Goal: Communication & Community: Answer question/provide support

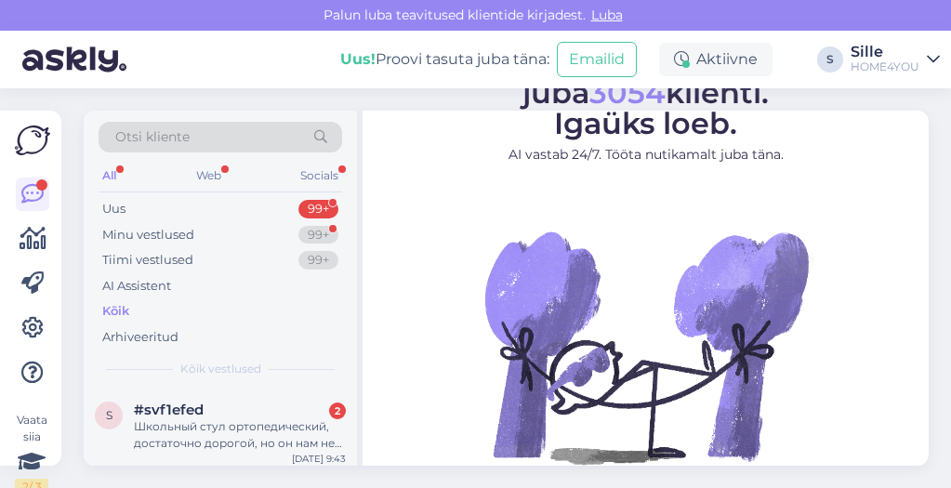
click at [116, 308] on div "Kõik" at bounding box center [115, 311] width 27 height 19
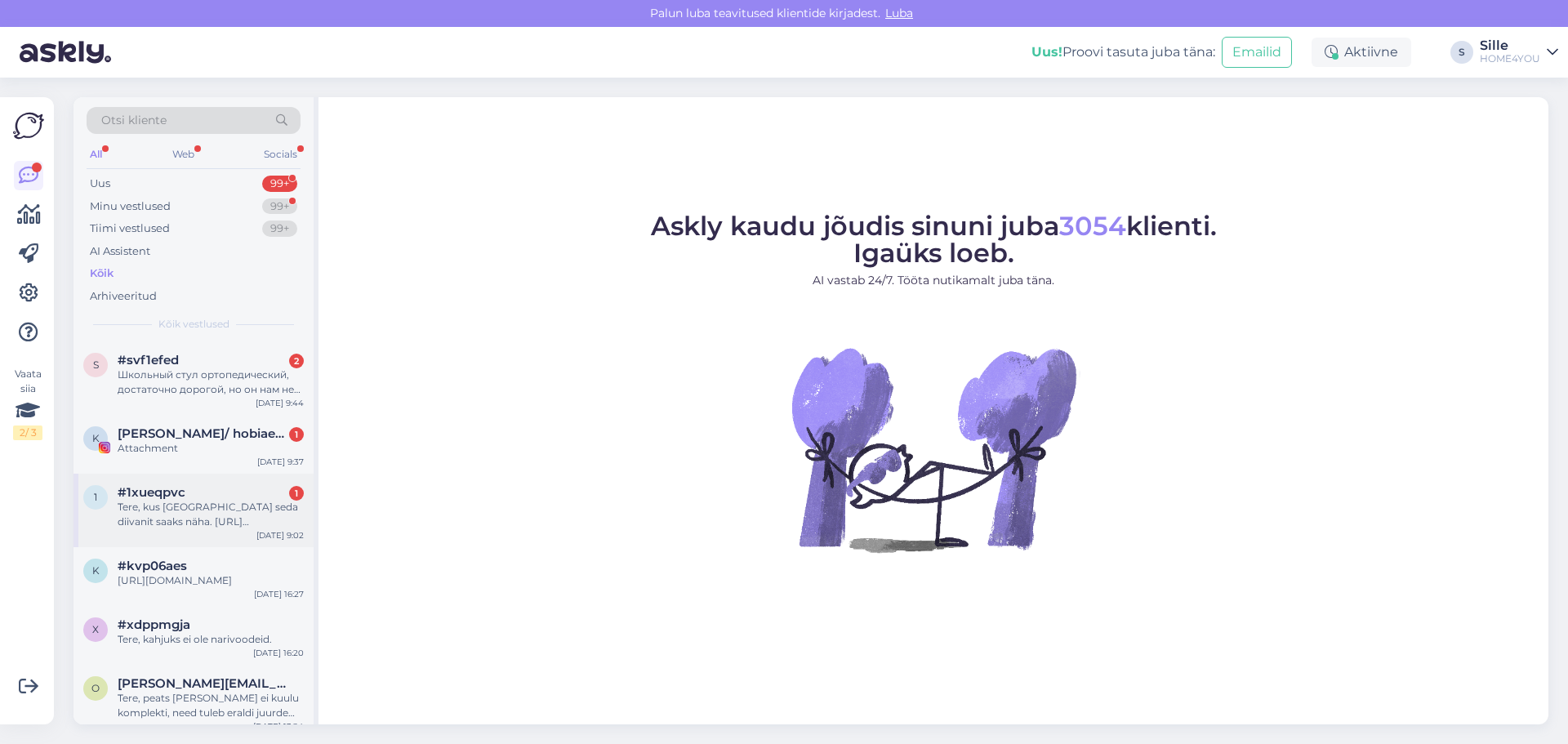
click at [239, 428] on div "Tere, kus [GEOGRAPHIC_DATA] seda diivanit saaks näha. [URL][DOMAIN_NAME][PERSON…" at bounding box center [211, 514] width 186 height 29
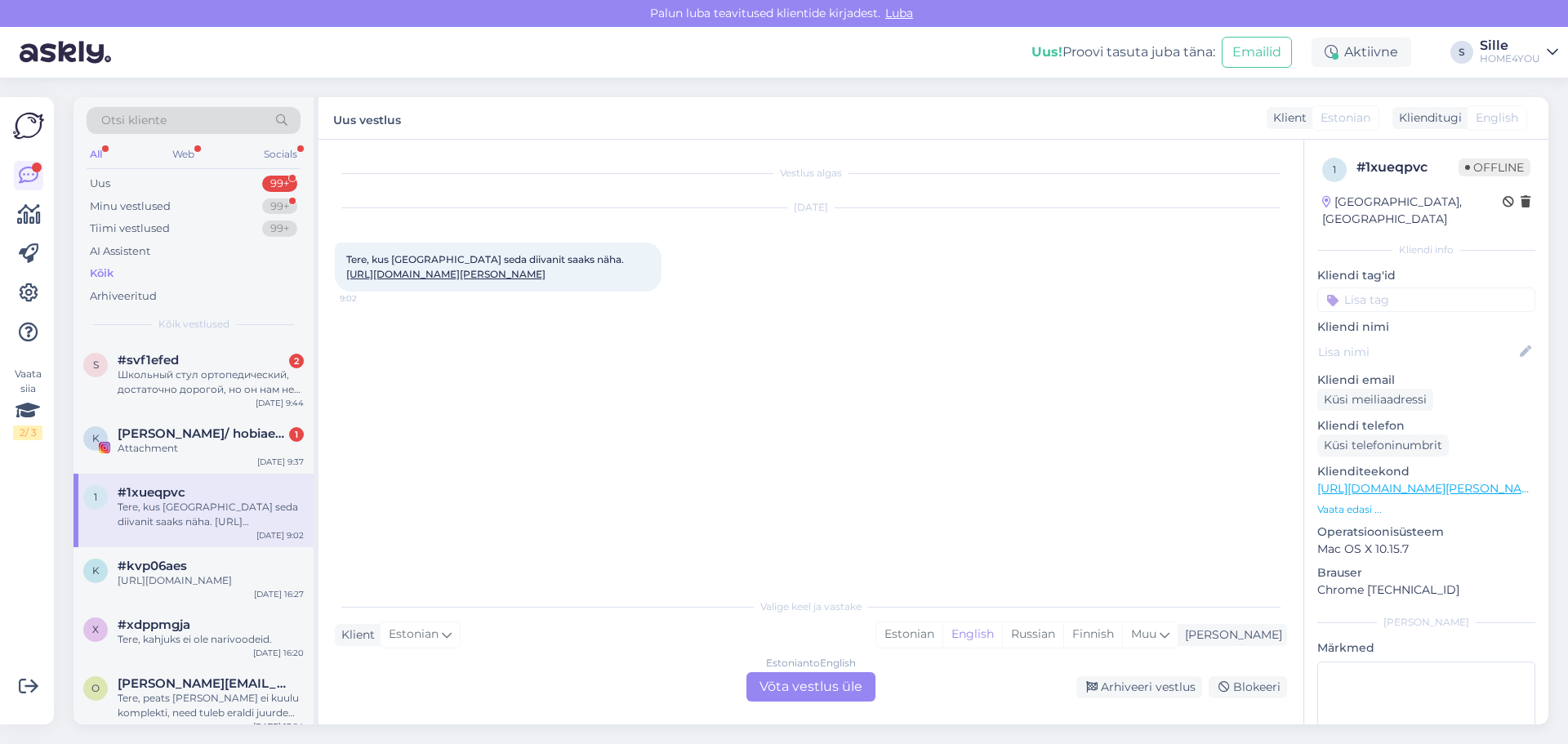
click at [455, 273] on link "[URL][DOMAIN_NAME][PERSON_NAME]" at bounding box center [445, 274] width 199 height 12
click at [782, 428] on div "Estonian to English Võta vestlus üle" at bounding box center [811, 686] width 129 height 29
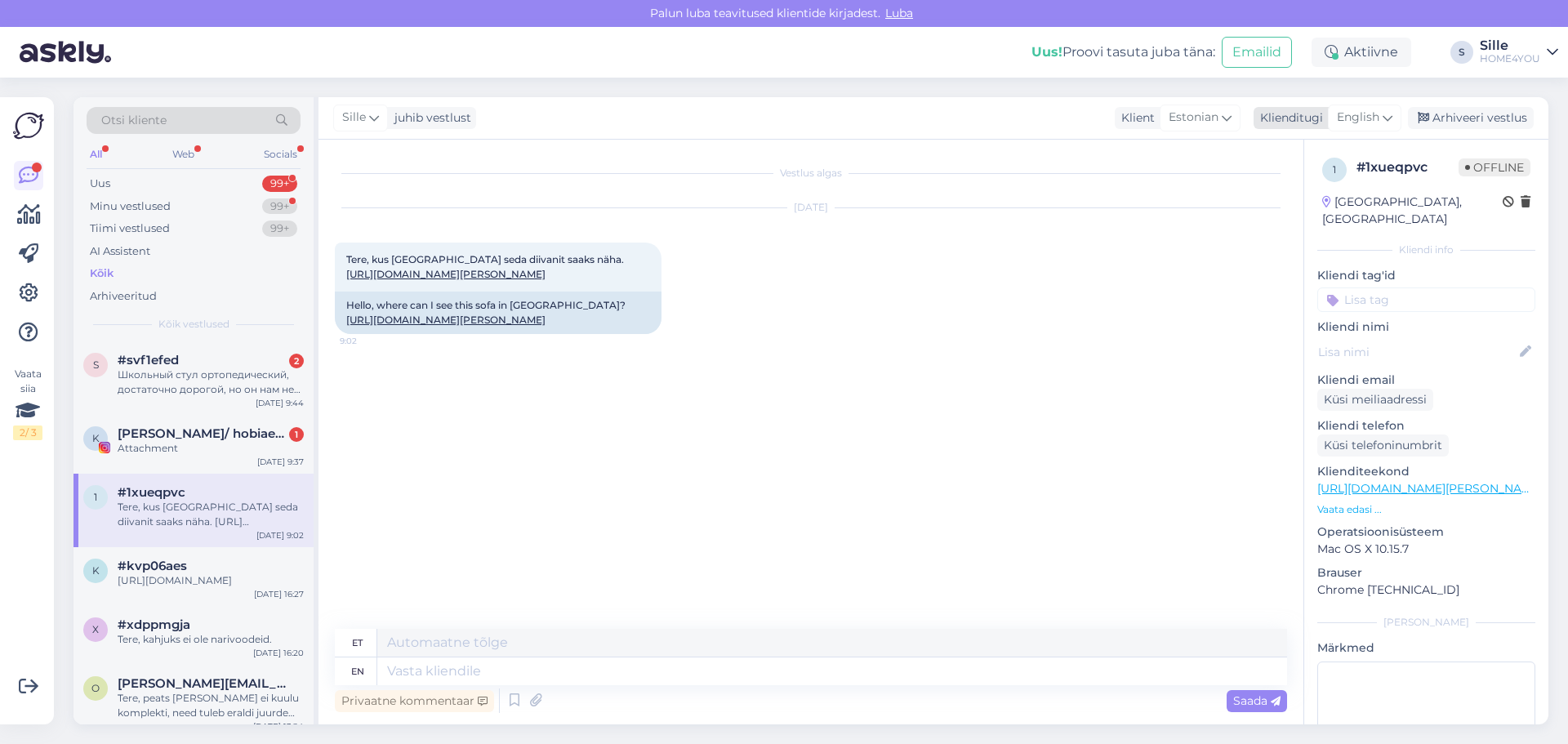
click at [835, 112] on span "English" at bounding box center [1358, 118] width 42 height 18
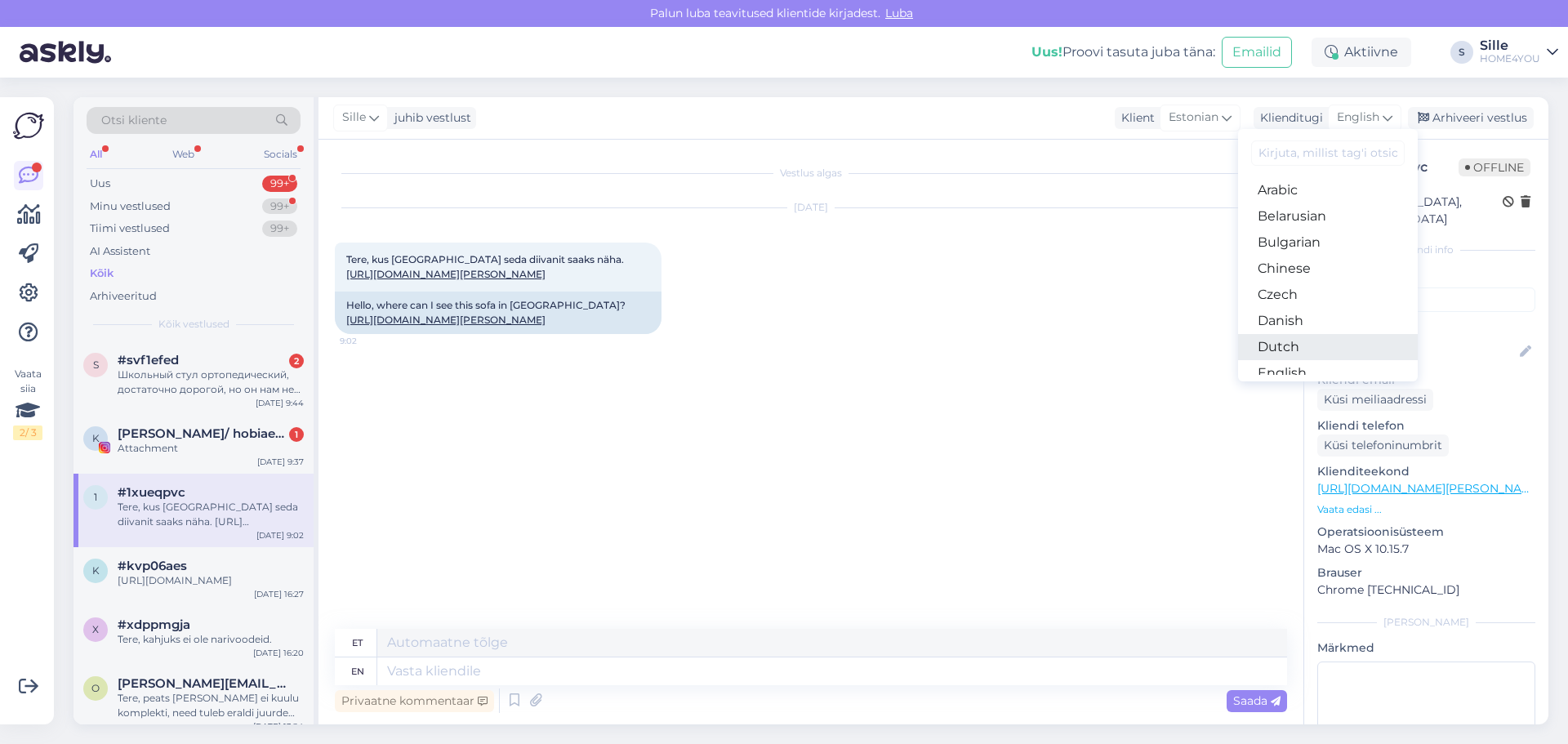
scroll to position [82, 0]
click at [835, 320] on link "Estonian" at bounding box center [1328, 318] width 180 height 26
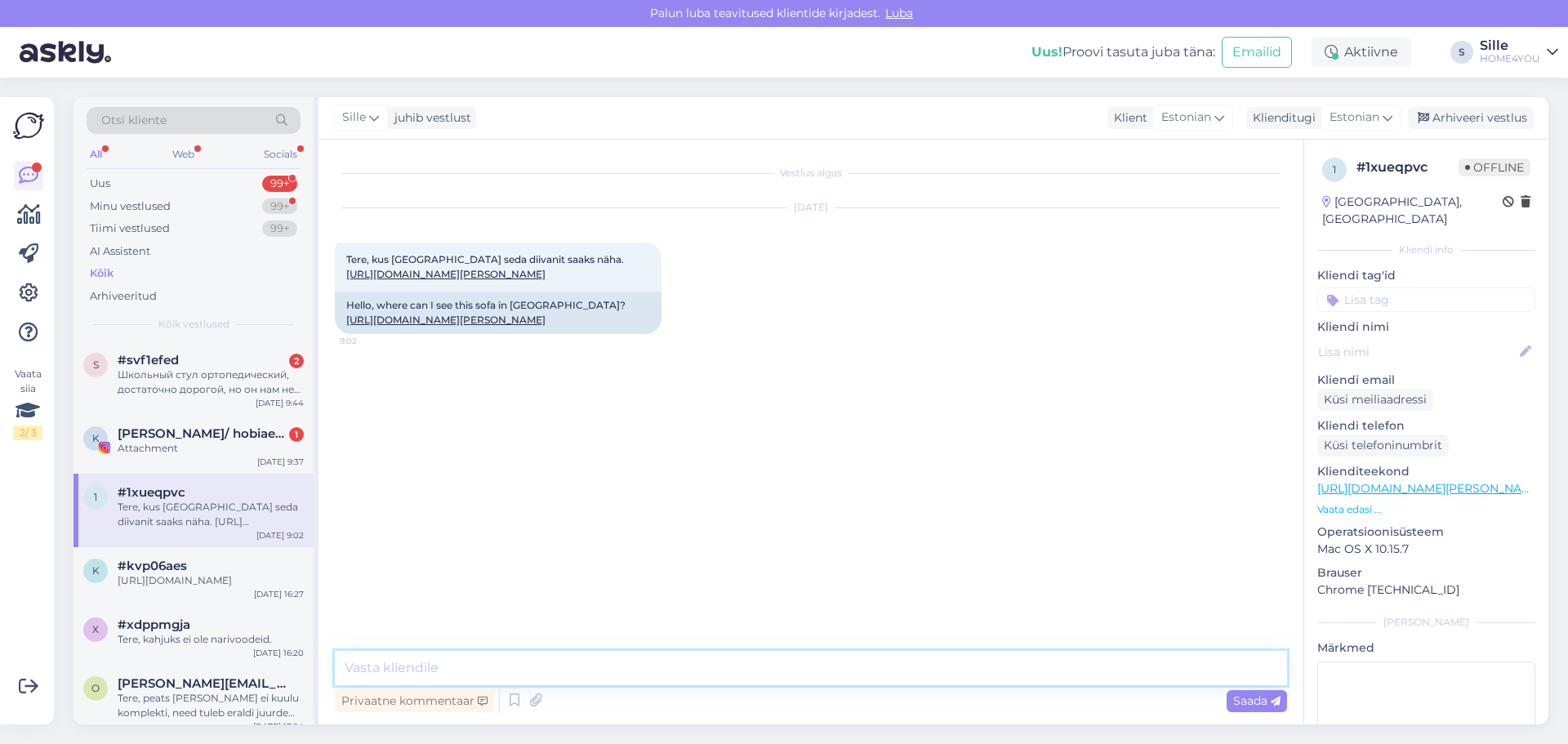
click at [695, 428] on textarea at bounding box center [811, 668] width 952 height 34
click at [534, 428] on textarea "Tere, diivanit saate näha mei Tänassilma Tehnopargi Salongis või Laagri Home4yo…" at bounding box center [811, 668] width 952 height 34
type textarea "Tere, diivanit saate näha meie Tänassilma Tehnopargi Salongis või Laagri Home4y…"
click at [835, 428] on div "Saada" at bounding box center [1257, 701] width 61 height 22
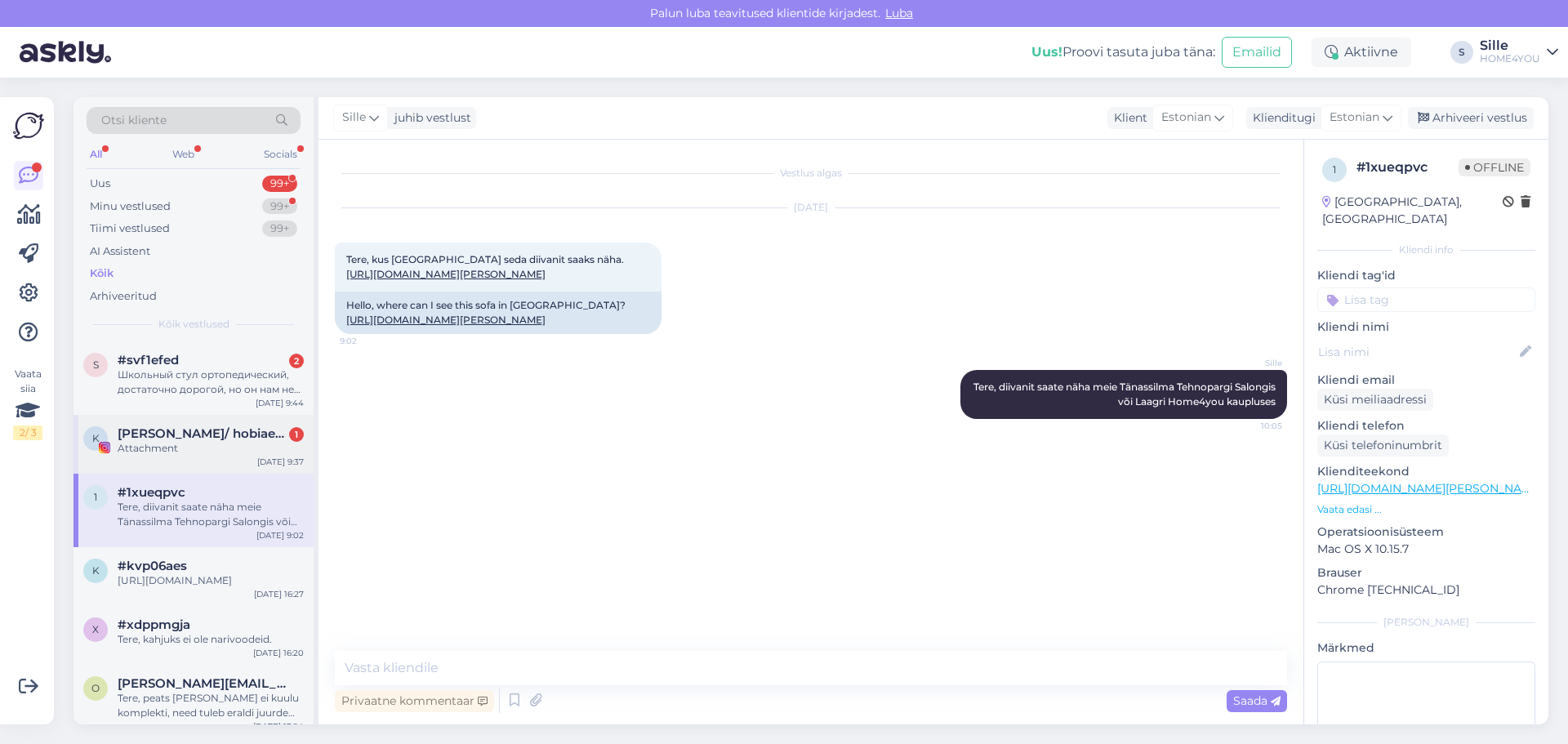
click at [142, 428] on span "[PERSON_NAME]/ hobiaednik🌺" at bounding box center [202, 433] width 170 height 15
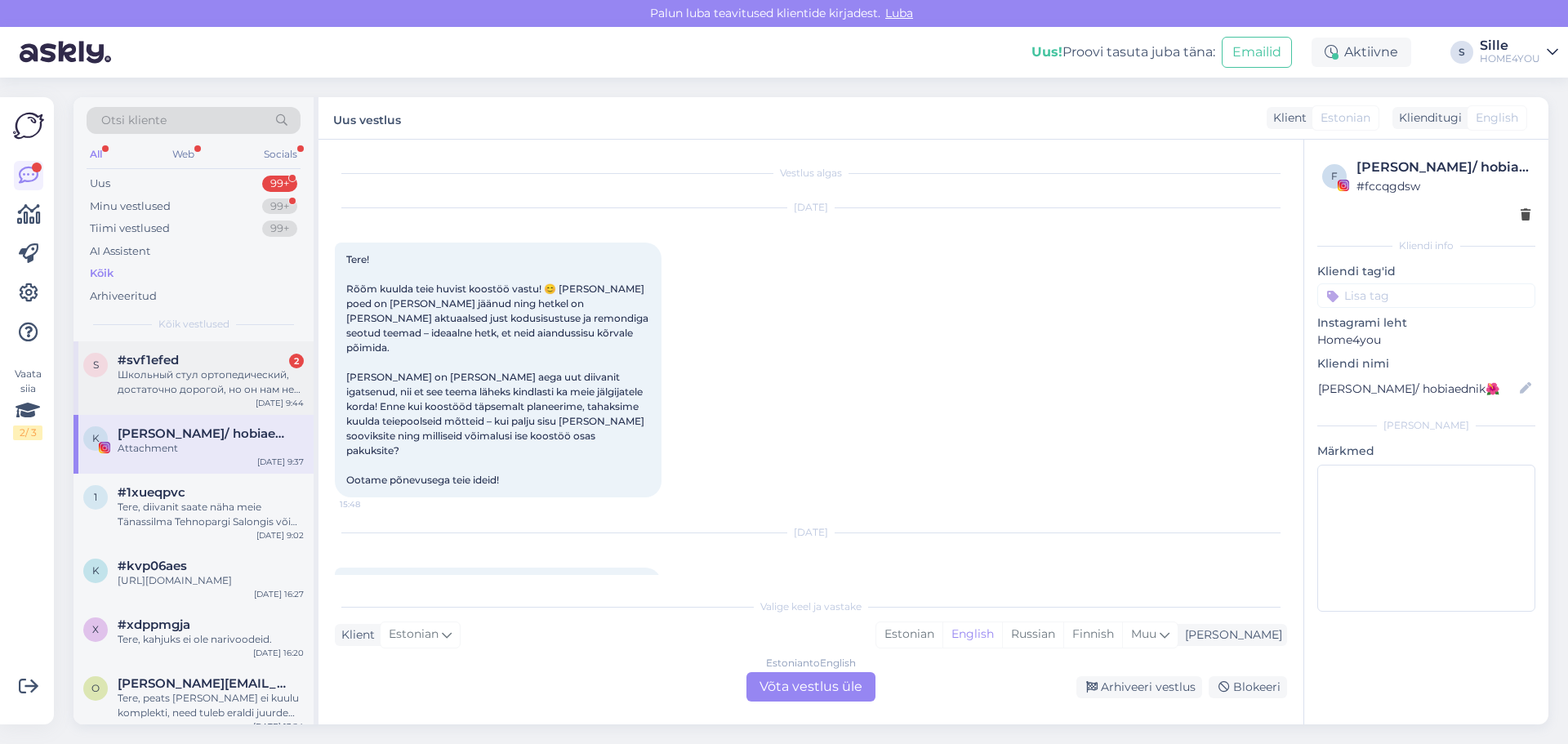
scroll to position [7202, 0]
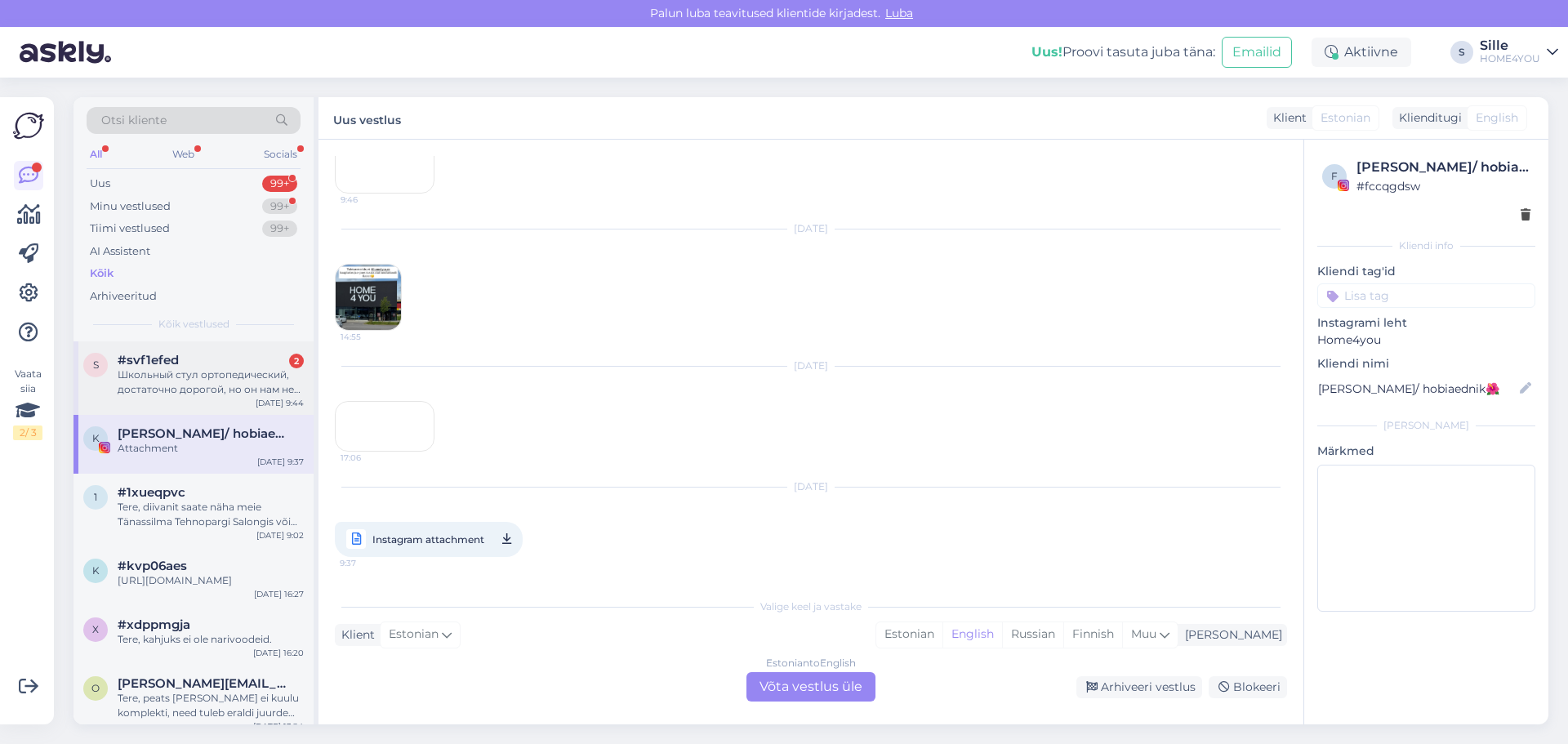
click at [155, 368] on div "Школьный стул ортопедический, достаточно дорогой, но он нам не подошел к нашему…" at bounding box center [211, 381] width 186 height 29
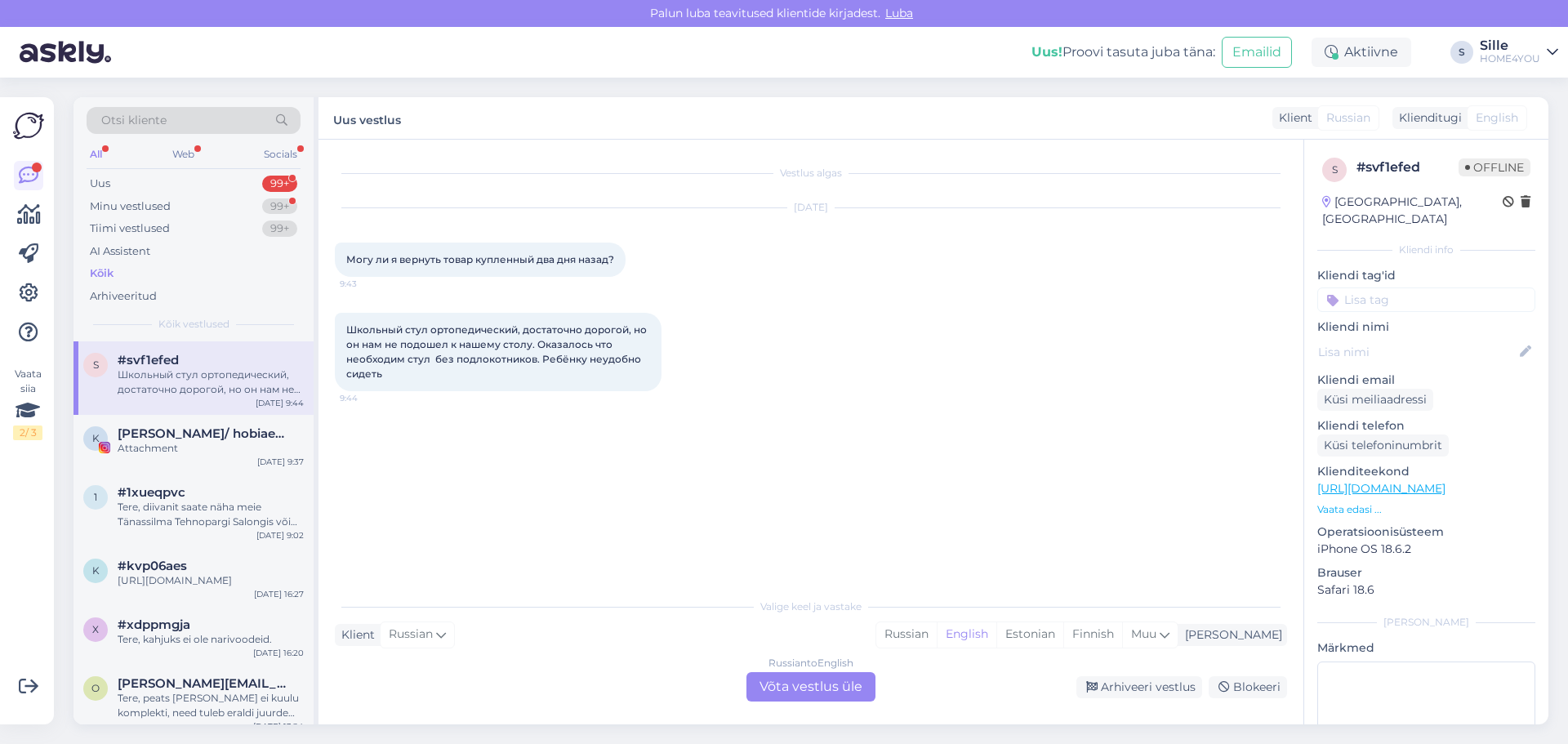
click at [781, 428] on div "Russian to English Võta vestlus üle" at bounding box center [811, 686] width 129 height 29
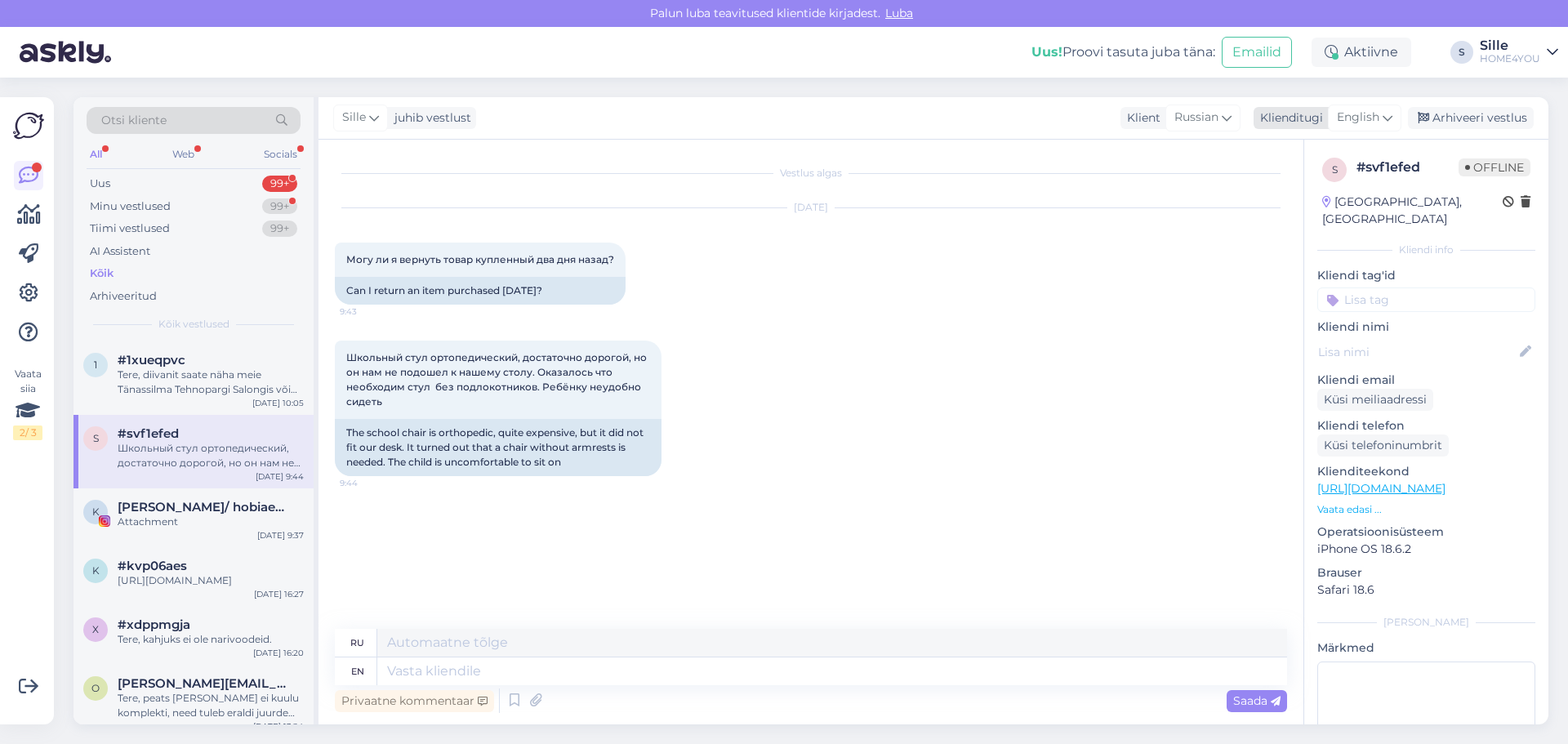
click at [835, 117] on span "English" at bounding box center [1358, 118] width 42 height 18
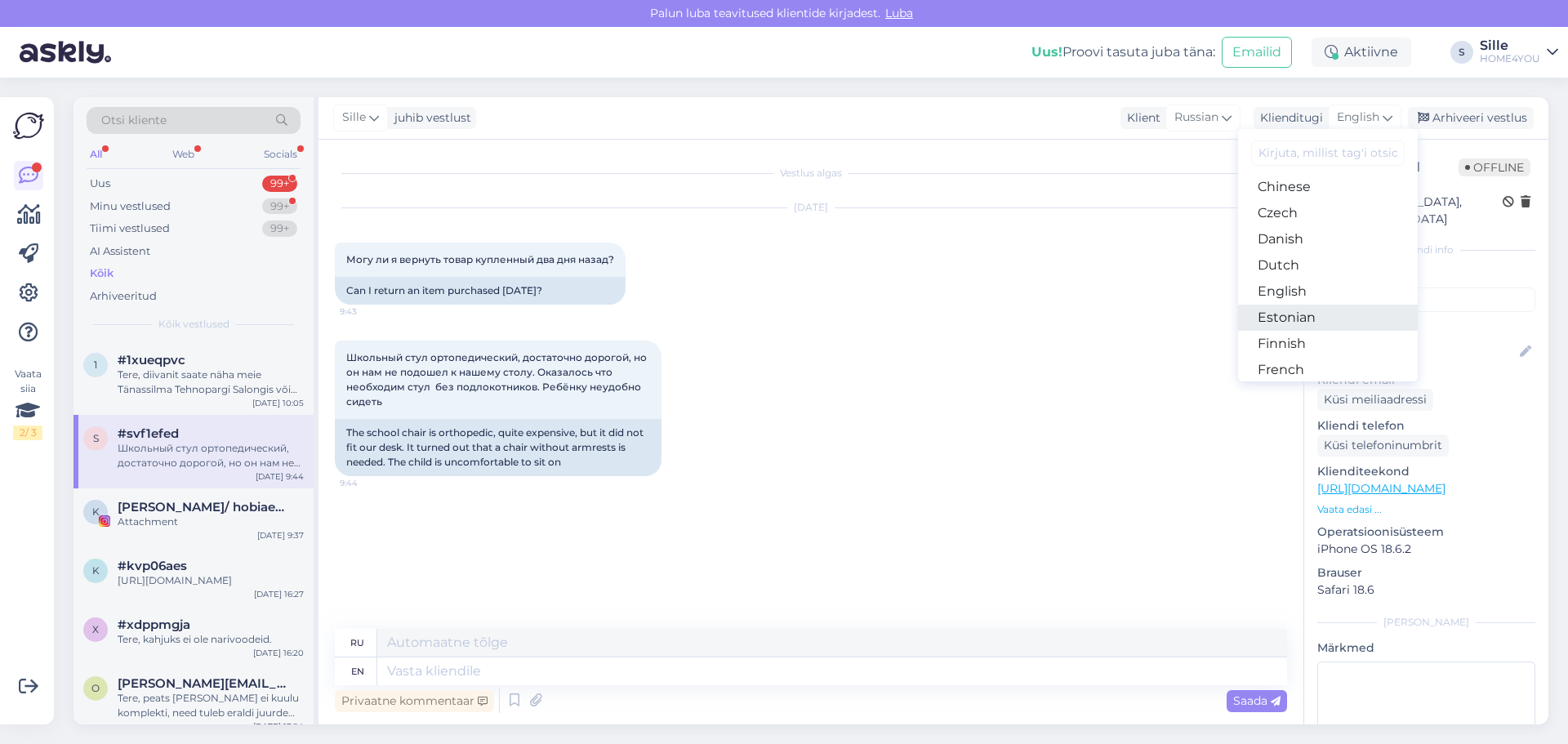
click at [835, 317] on link "Estonian" at bounding box center [1328, 318] width 180 height 26
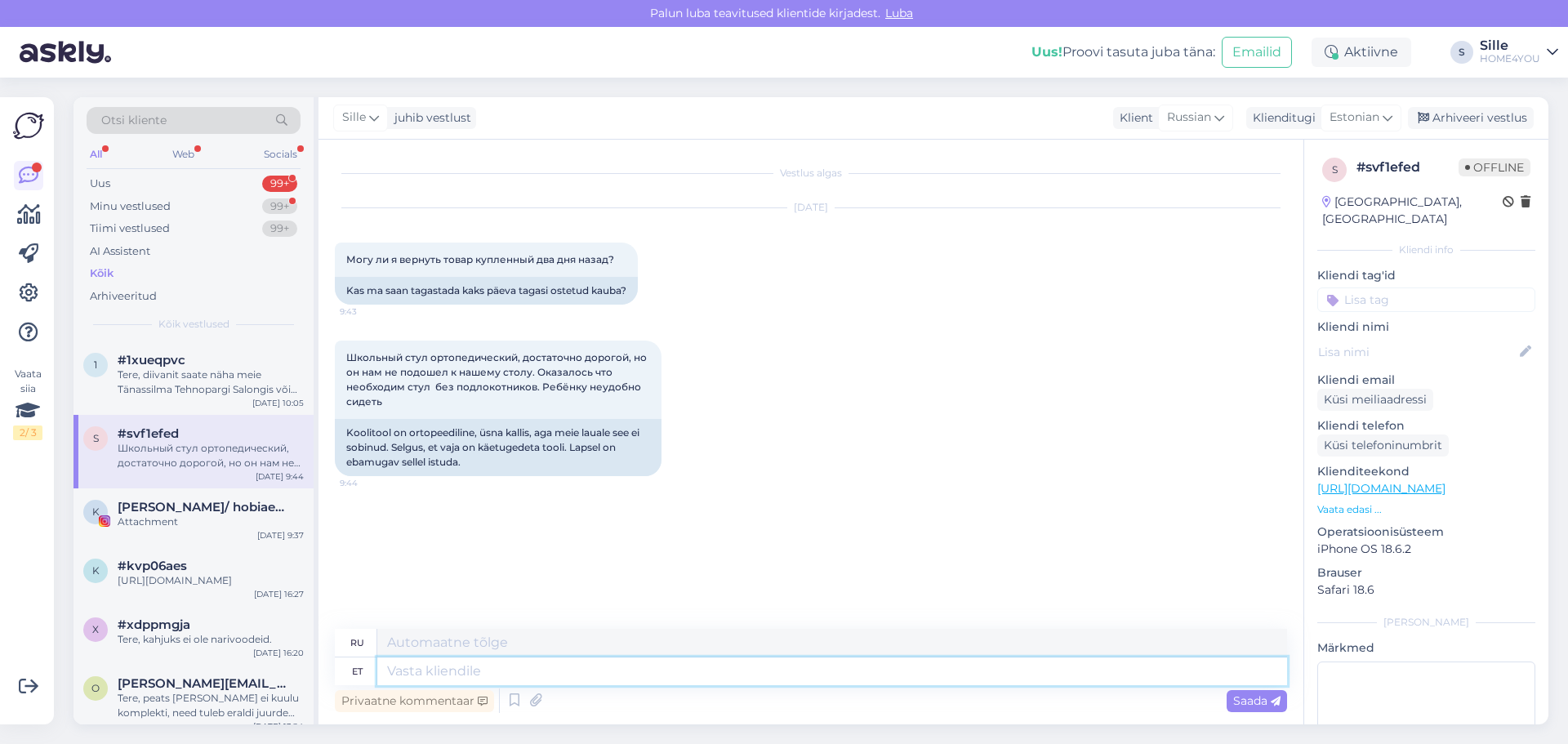
click at [562, 428] on textarea at bounding box center [833, 671] width 910 height 28
type textarea "Tere,"
type textarea "Привет"
type textarea "Tere,"
type textarea "Привет,"
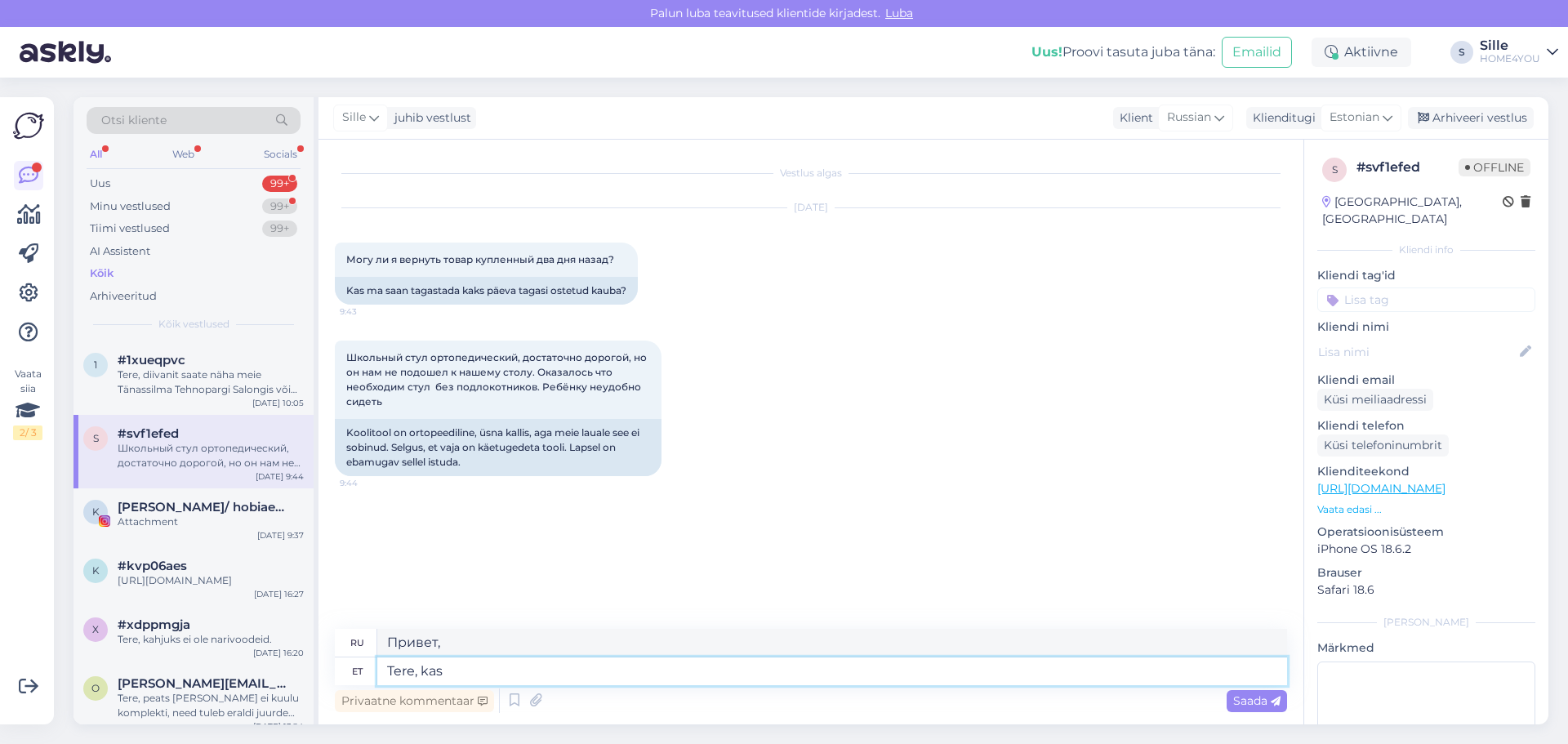
type textarea "Tere, kas"
type textarea "Привет, это"
type textarea "Tere, kas tool o"
type textarea "Здравствуйте, это стул?"
type textarea "Tere, kas tool on"
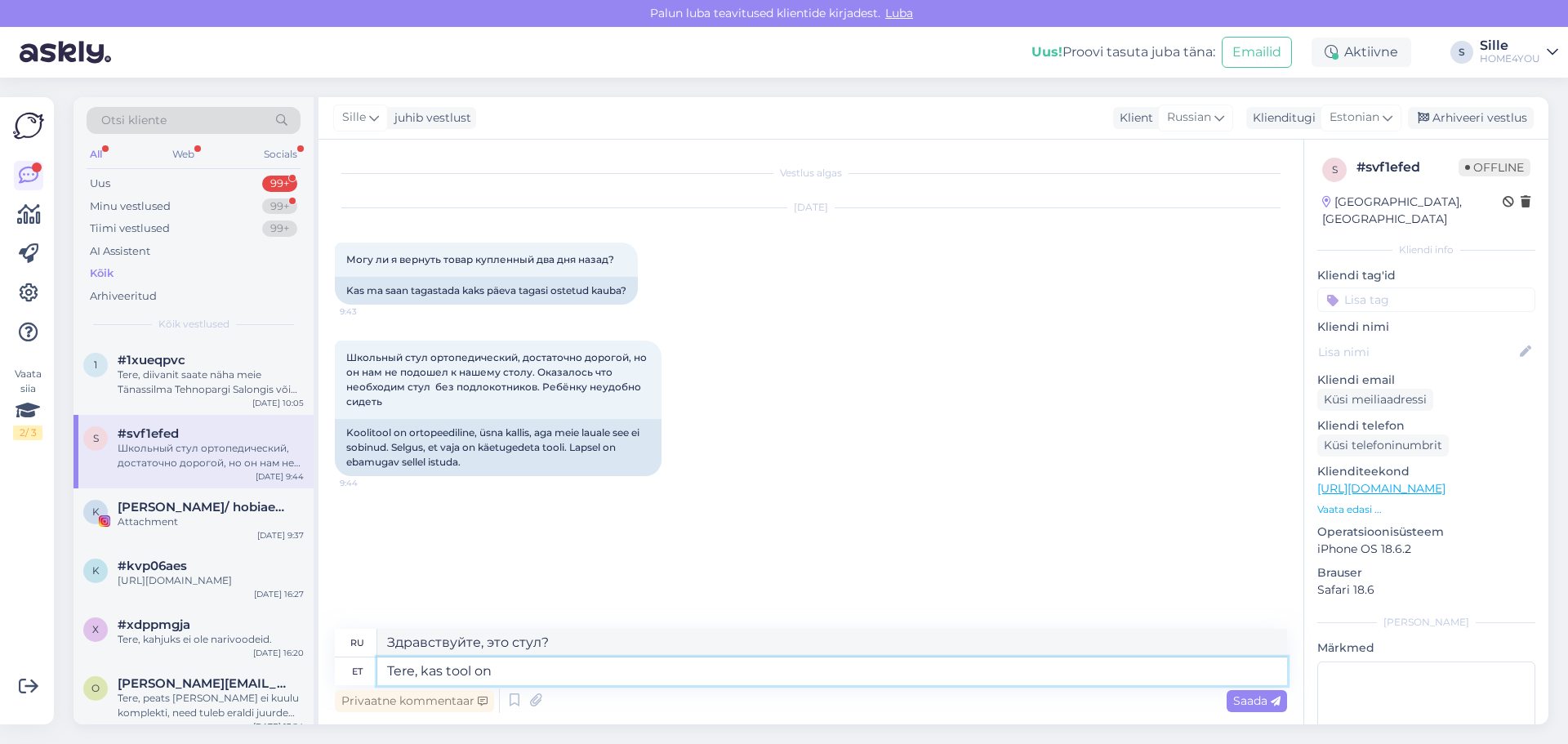
type textarea "Здравствуйте, есть ли стул?"
type textarea "Tere, kas tool on ostetud e"
type textarea "Здравствуйте, кресло куплено?"
type textarea "Tere, kas tool on ostetud e-poest"
type textarea "Здравствуйте, кресло было куплено в интернет-магазине?"
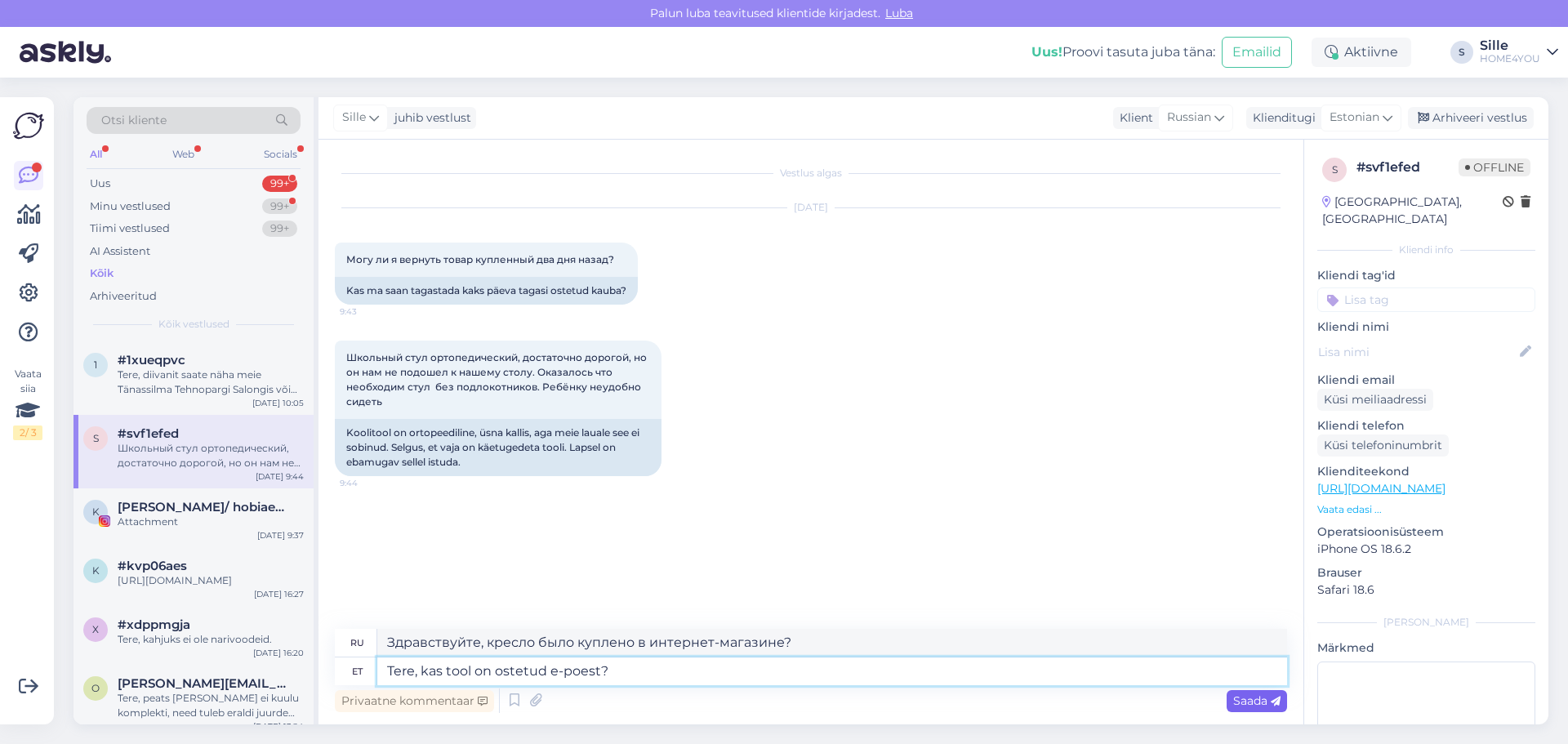
type textarea "Tere, kas tool on ostetud e-poest?"
drag, startPoint x: 1249, startPoint y: 698, endPoint x: 1261, endPoint y: 698, distance: 12.0
click at [835, 428] on span "Saada" at bounding box center [1257, 700] width 47 height 15
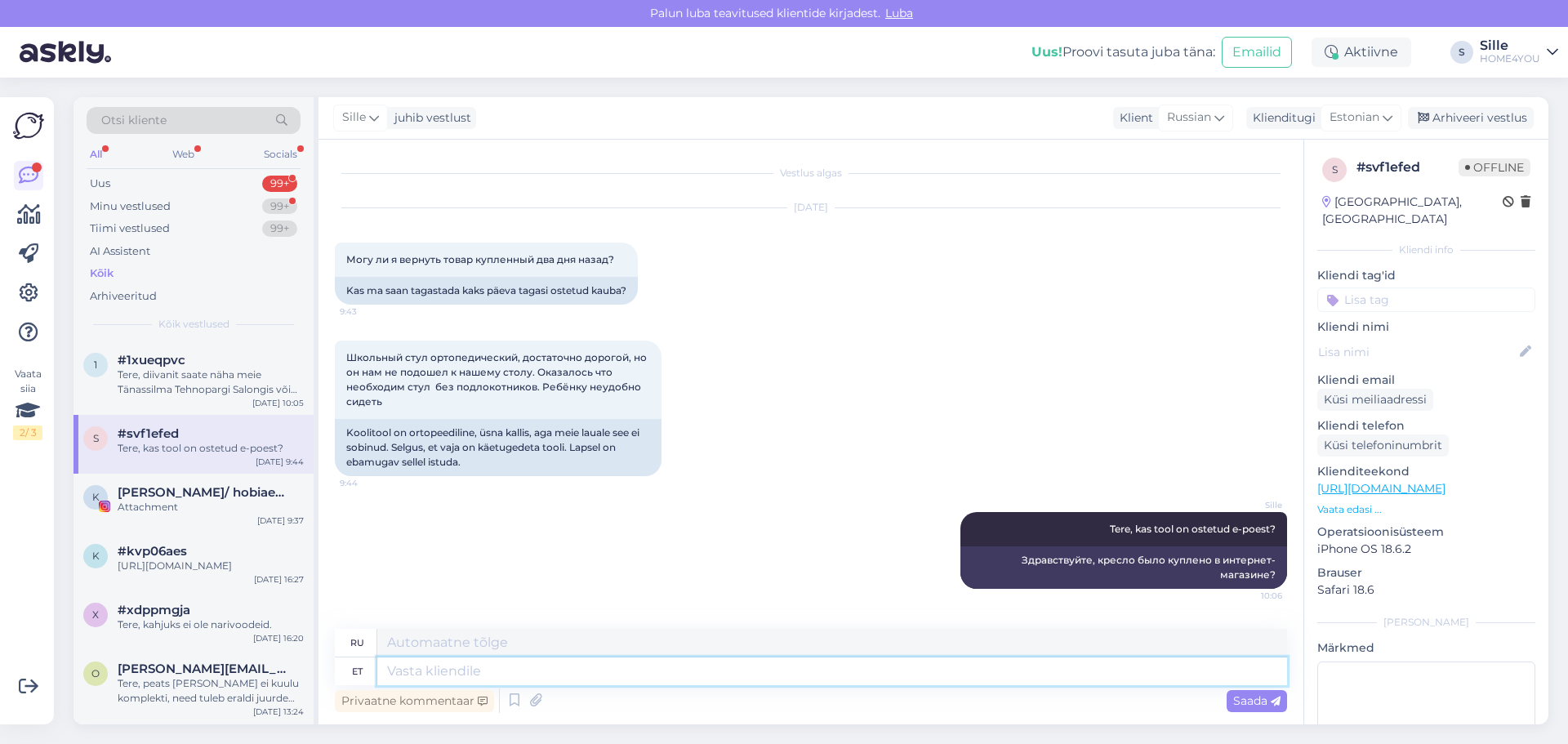
click at [835, 428] on textarea at bounding box center [833, 671] width 910 height 28
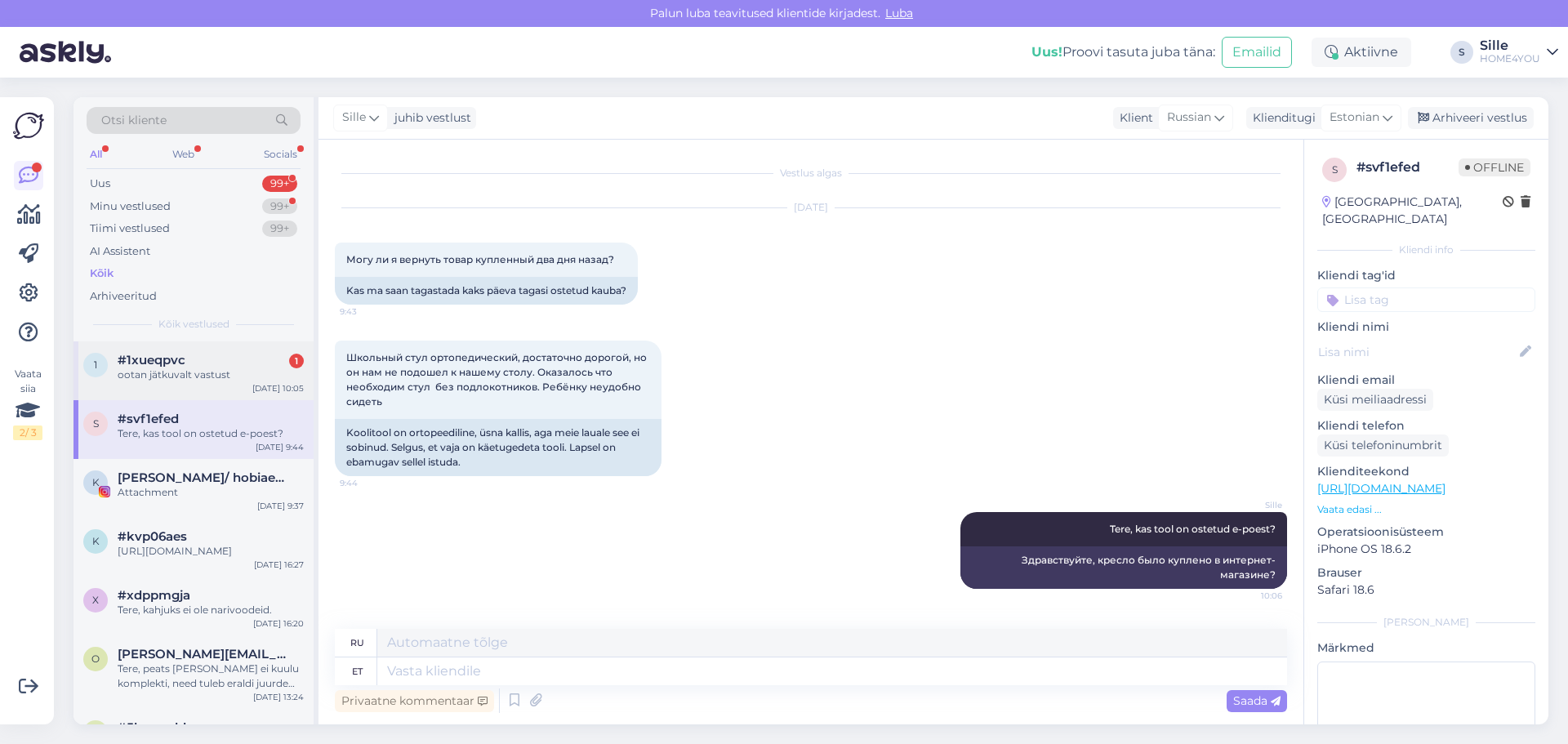
click at [154, 359] on span "#1xueqpvc" at bounding box center [151, 360] width 68 height 15
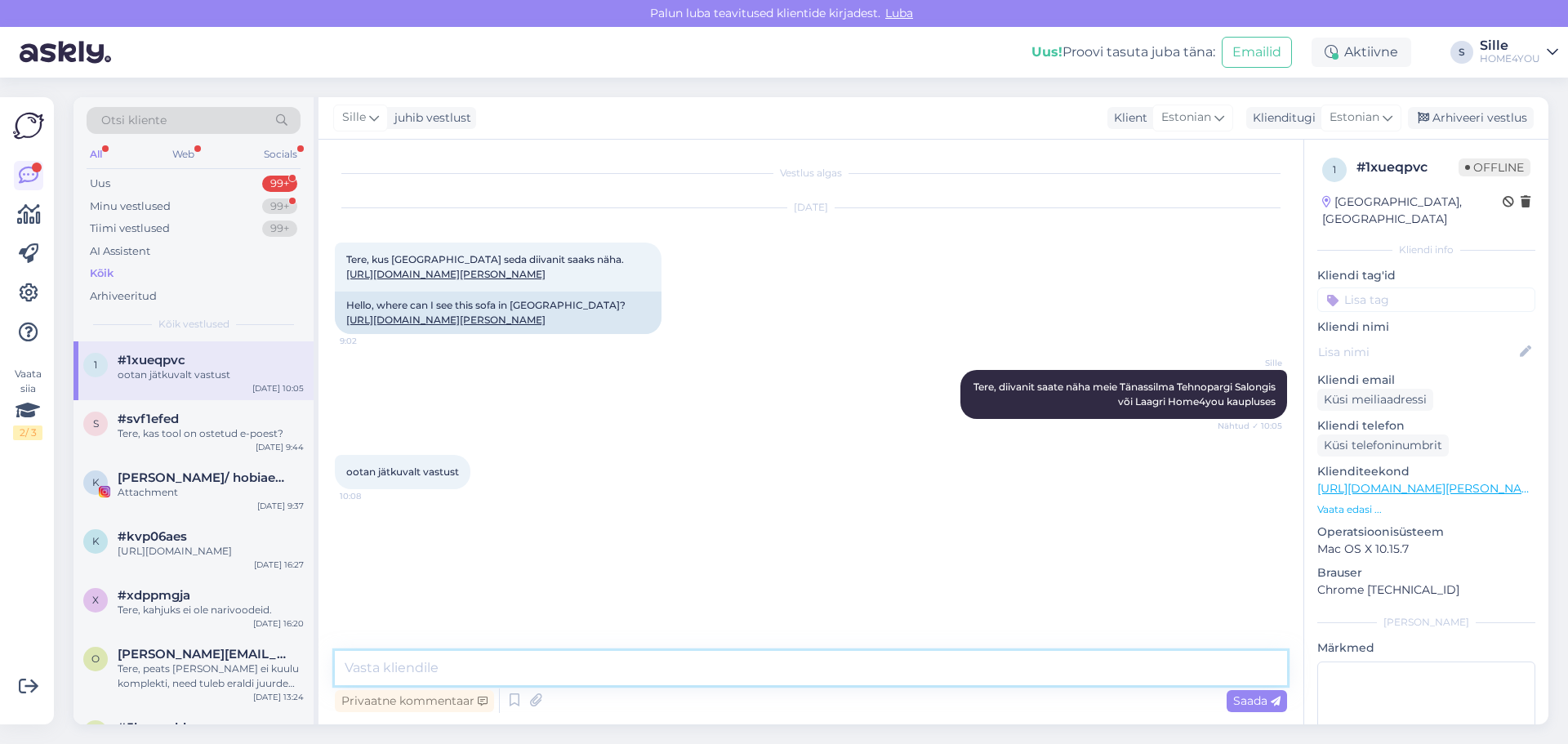
click at [573, 428] on textarea at bounding box center [811, 668] width 952 height 34
click at [636, 428] on div "Vestlus algas [DATE] Tere, kus [GEOGRAPHIC_DATA] seda diivanit saaks näha. [URL…" at bounding box center [811, 432] width 985 height 585
click at [628, 428] on textarea at bounding box center [811, 668] width 952 height 34
type textarea "vastasime Teile."
